Goal: Information Seeking & Learning: Learn about a topic

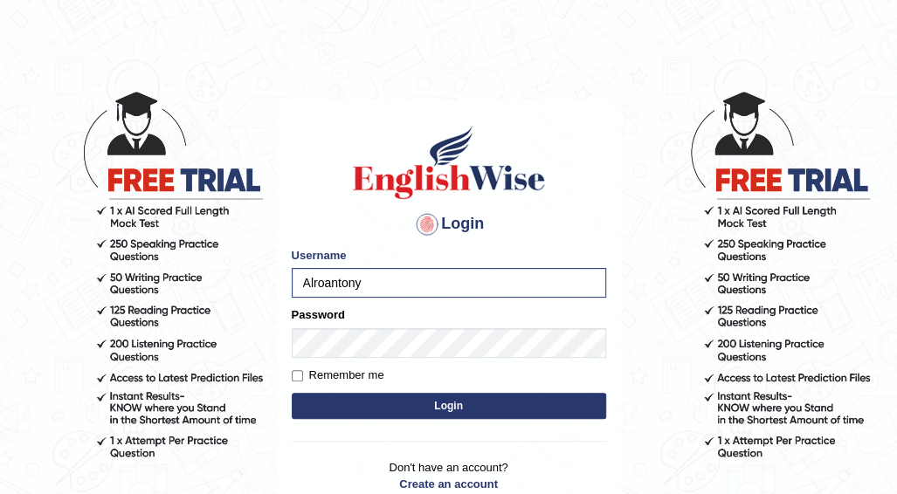
click at [398, 408] on button "Login" at bounding box center [449, 406] width 314 height 26
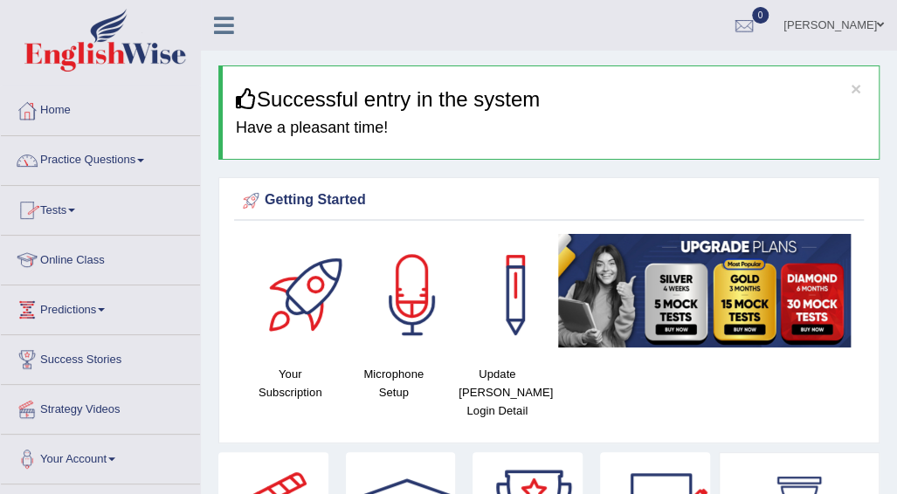
click at [72, 260] on link "Online Class" at bounding box center [100, 258] width 199 height 44
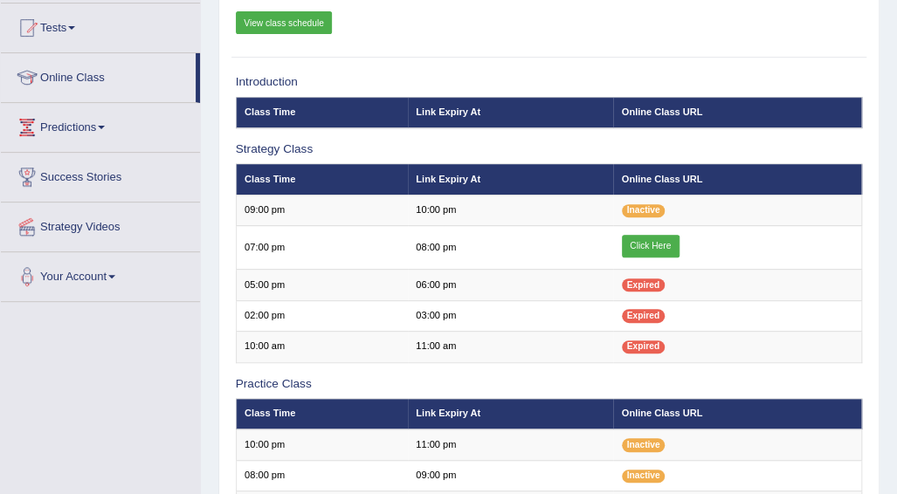
scroll to position [193, 0]
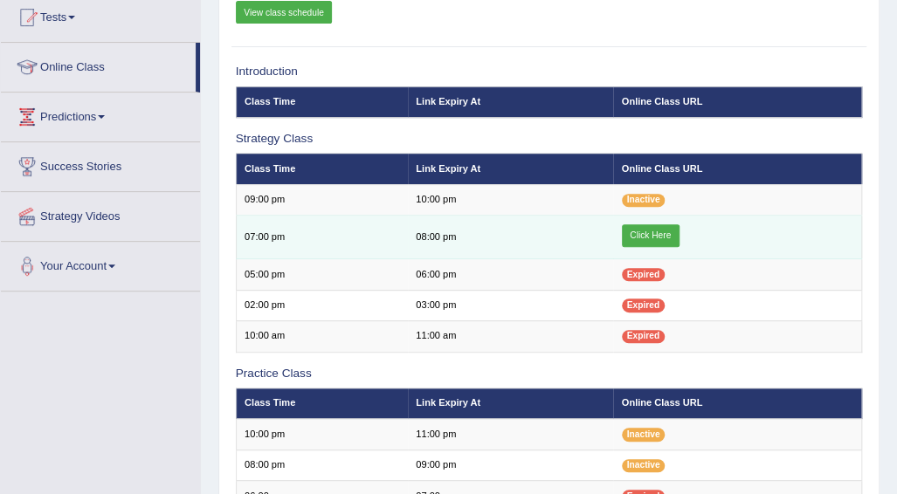
click at [658, 240] on link "Click Here" at bounding box center [651, 235] width 58 height 23
